Goal: Information Seeking & Learning: Learn about a topic

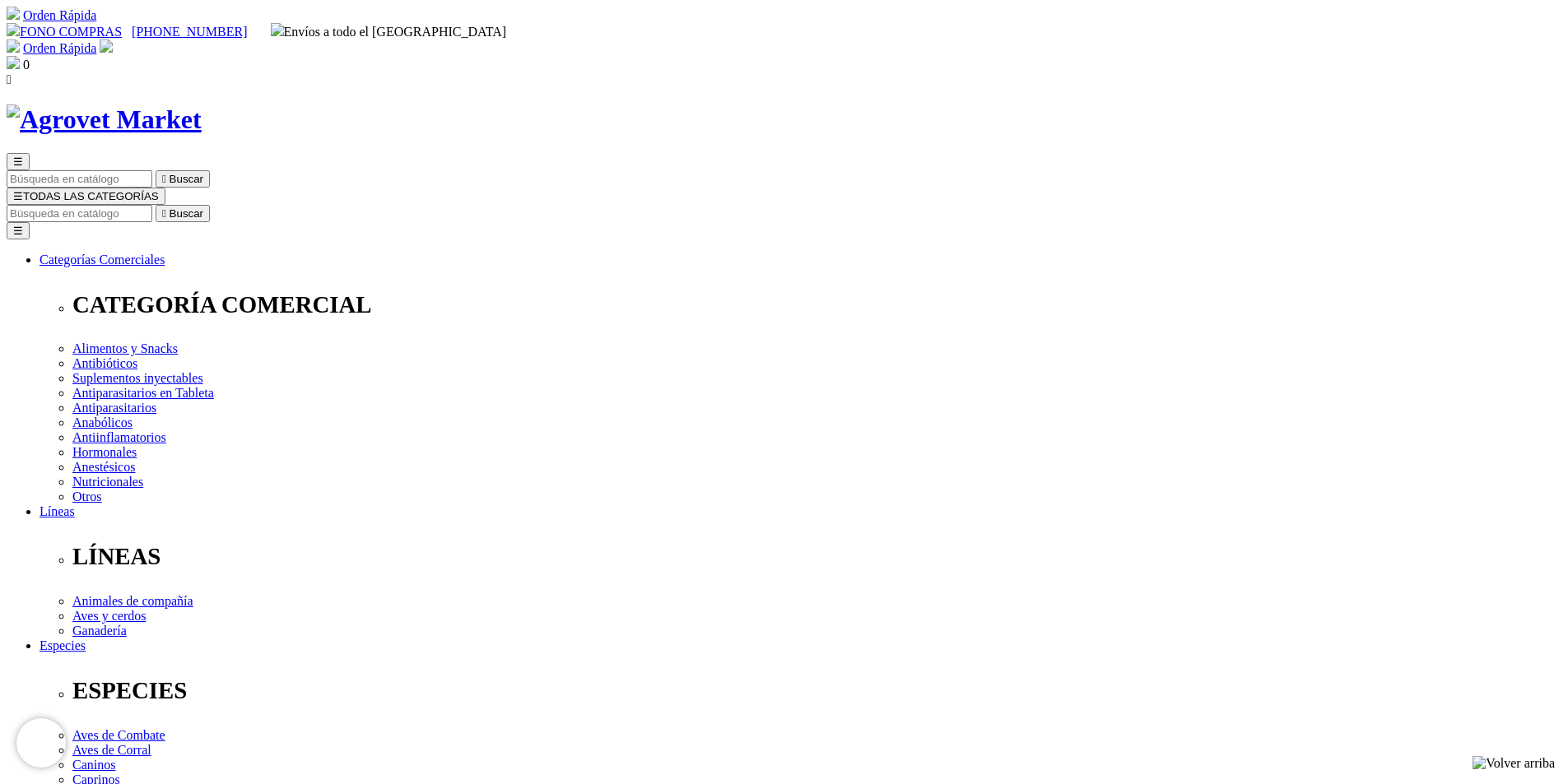
click at [461, 461] on div at bounding box center [231, 230] width 461 height 461
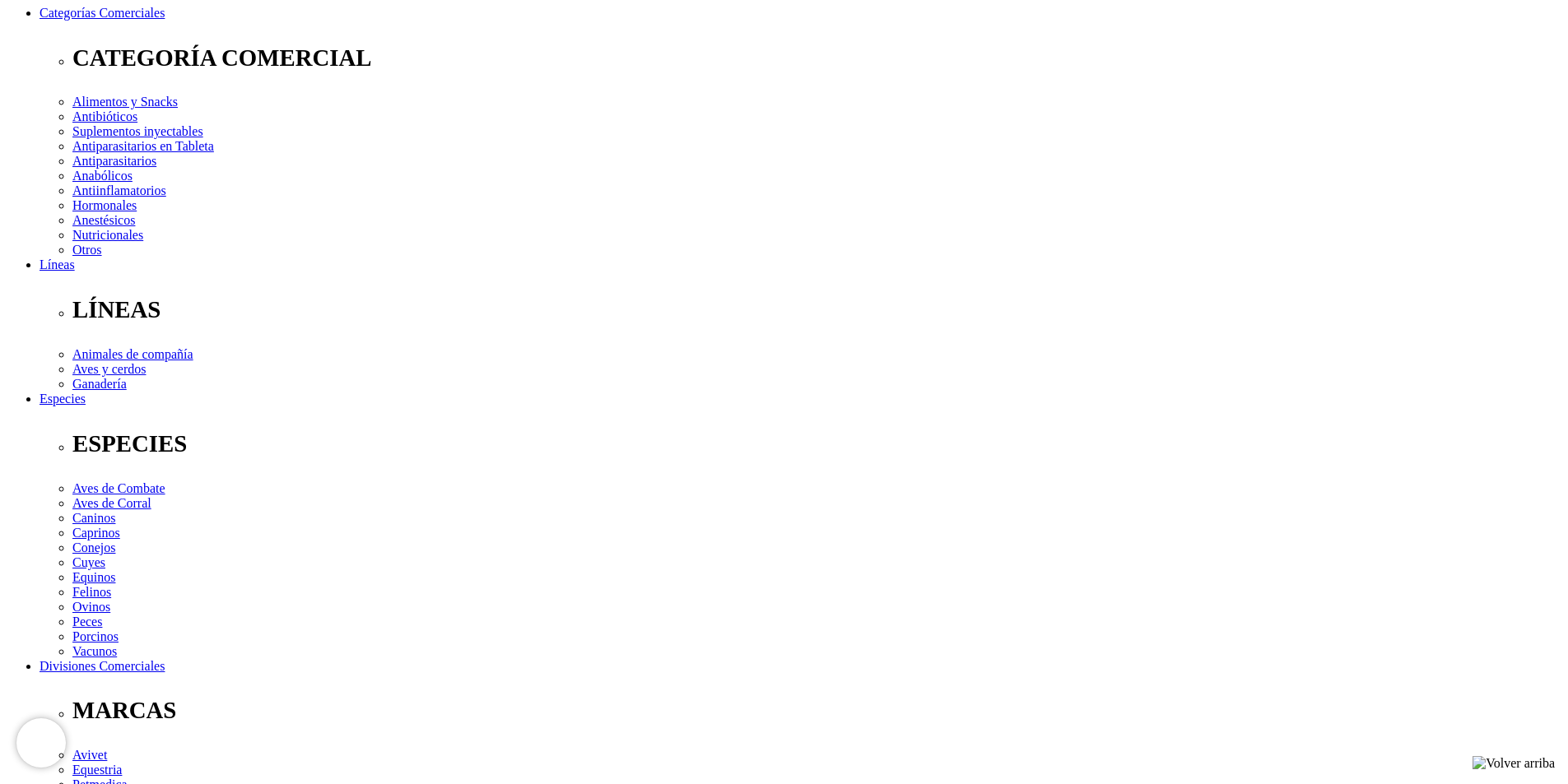
scroll to position [329, 0]
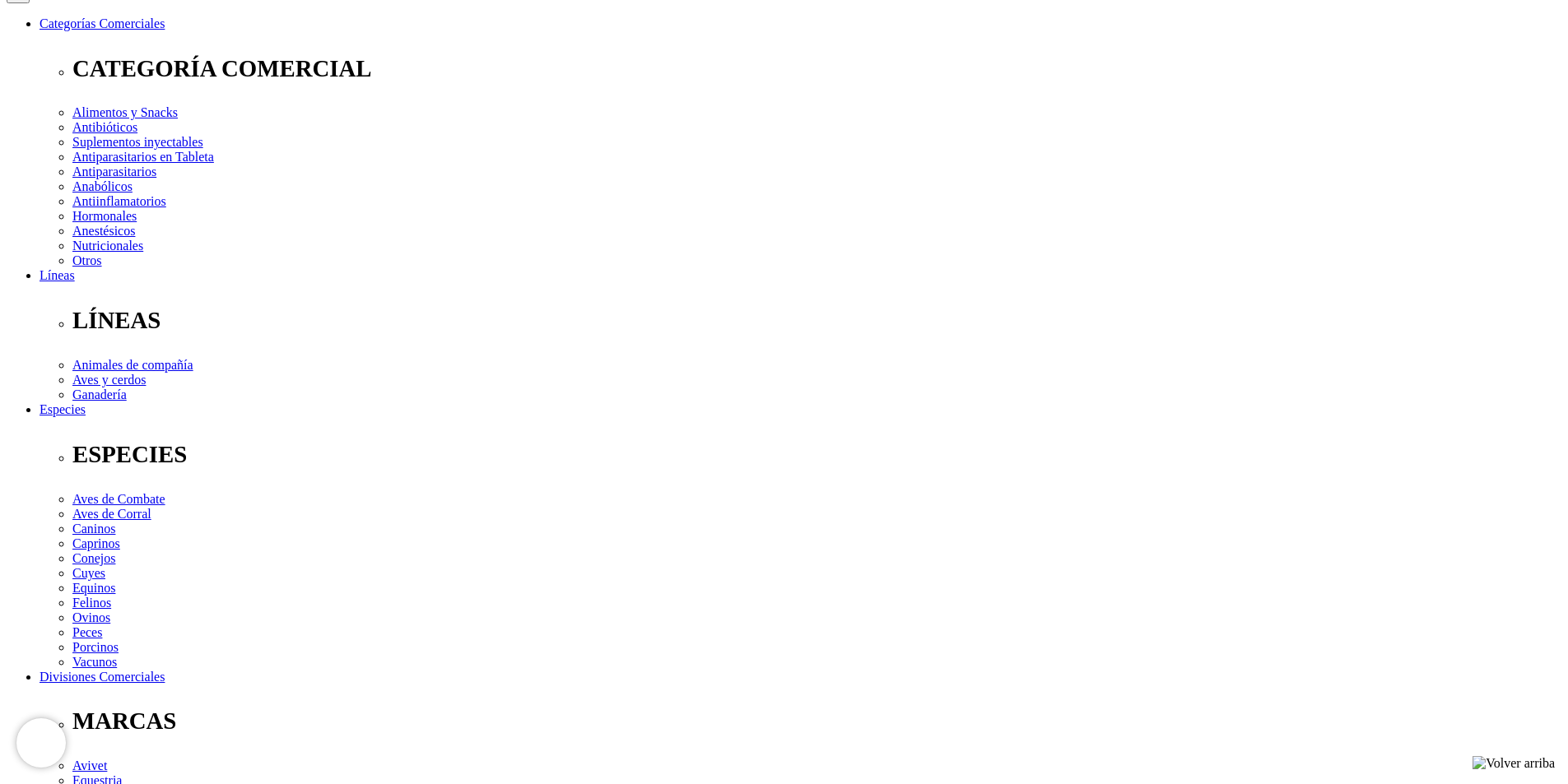
scroll to position [83, 0]
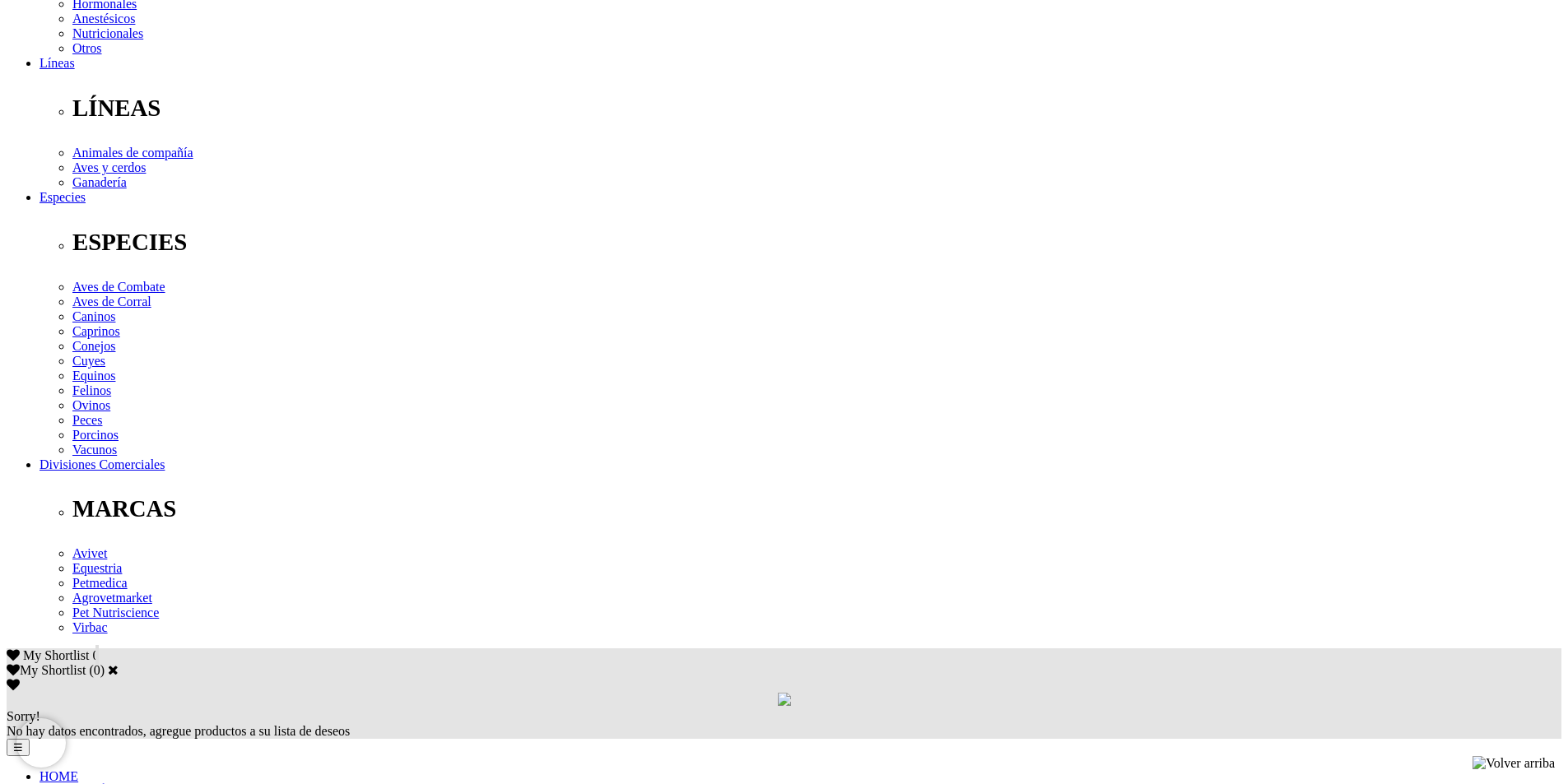
scroll to position [247, 0]
